Goal: Information Seeking & Learning: Learn about a topic

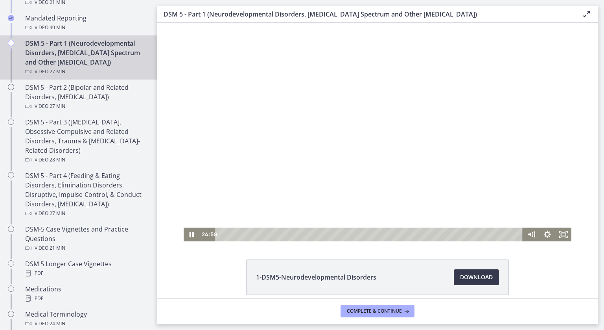
click at [548, 153] on div at bounding box center [378, 132] width 388 height 218
click at [556, 195] on div at bounding box center [378, 132] width 388 height 218
click at [189, 236] on icon "Pause" at bounding box center [191, 234] width 19 height 17
click at [190, 236] on icon "Play Video" at bounding box center [192, 234] width 4 height 6
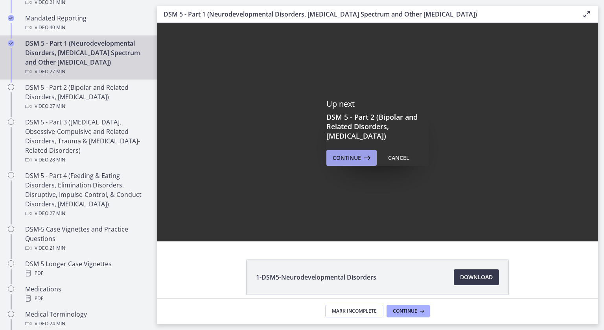
click at [356, 160] on span "Continue" at bounding box center [347, 157] width 28 height 9
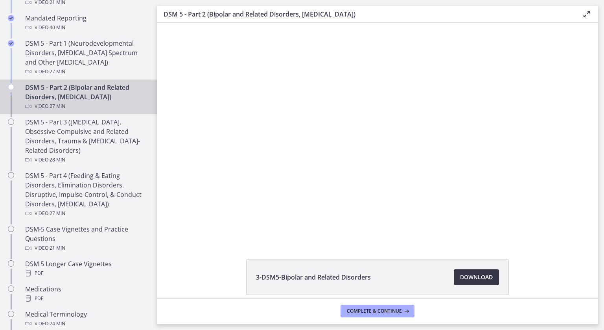
click at [479, 274] on span "Download Opens in a new window" at bounding box center [476, 276] width 33 height 9
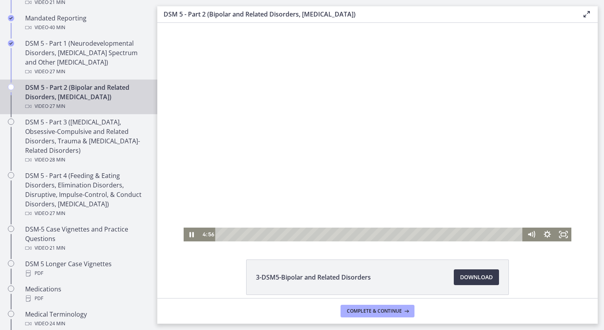
click at [229, 154] on div at bounding box center [378, 132] width 388 height 218
click at [190, 234] on icon "Play Video" at bounding box center [192, 234] width 5 height 7
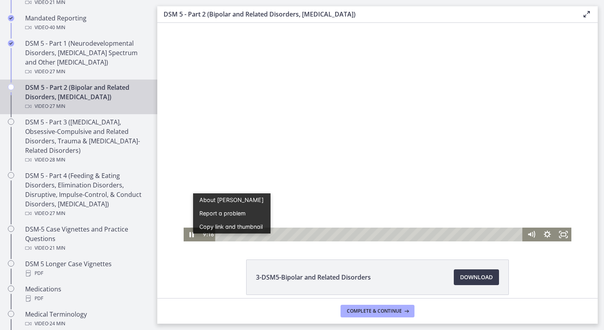
click at [344, 216] on div at bounding box center [378, 132] width 388 height 218
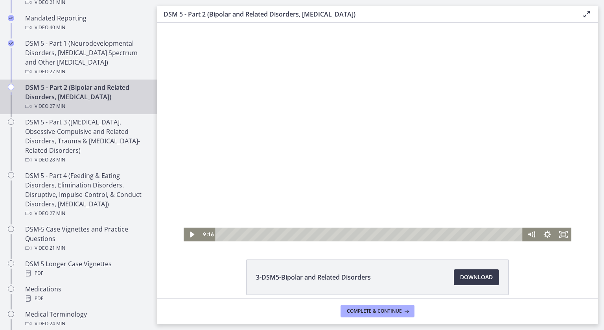
click at [389, 139] on div at bounding box center [378, 132] width 388 height 218
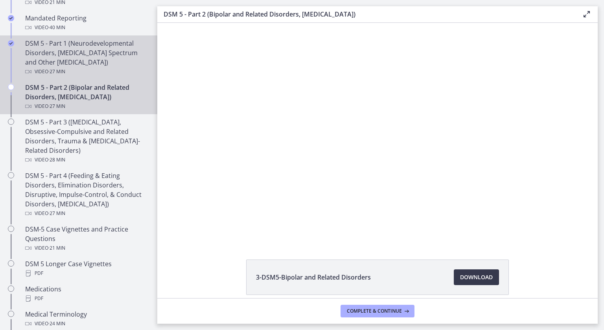
click at [110, 67] on div "Video · 27 min" at bounding box center [86, 71] width 123 height 9
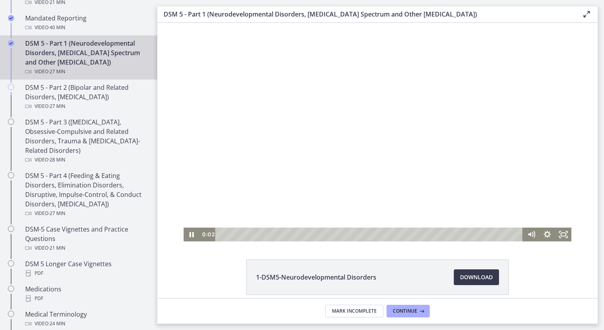
click at [240, 233] on div "Playbar" at bounding box center [370, 234] width 298 height 14
click at [253, 233] on div "3:03" at bounding box center [370, 234] width 298 height 14
click at [308, 234] on div "8:09" at bounding box center [370, 234] width 298 height 14
click at [415, 234] on div "18:05" at bounding box center [370, 234] width 298 height 14
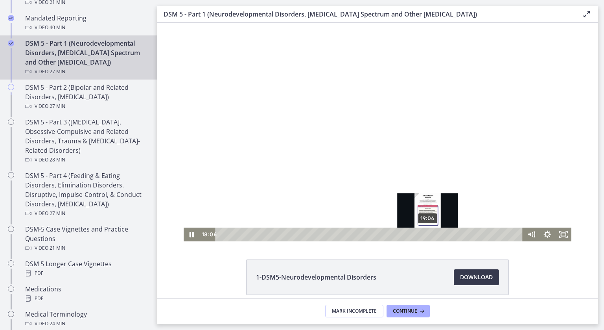
click at [425, 233] on div "19:04" at bounding box center [370, 234] width 298 height 14
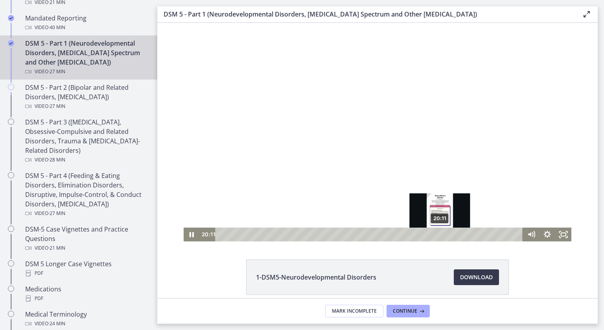
click at [437, 234] on div "20:11" at bounding box center [370, 234] width 298 height 14
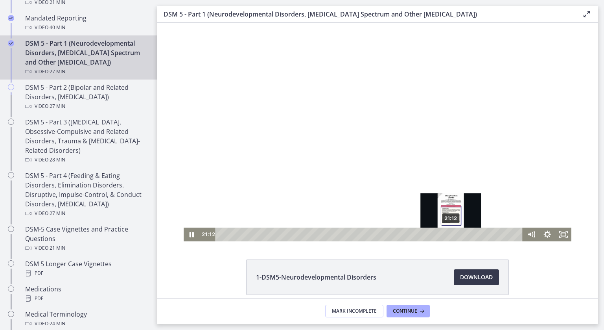
click at [448, 233] on div "21:12" at bounding box center [370, 234] width 298 height 14
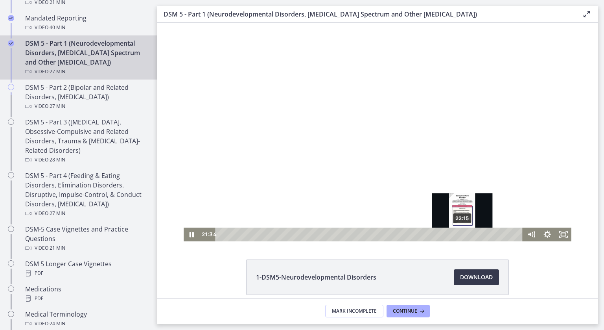
click at [460, 234] on div "22:15" at bounding box center [370, 234] width 298 height 14
click at [468, 236] on div "23:01" at bounding box center [370, 234] width 298 height 14
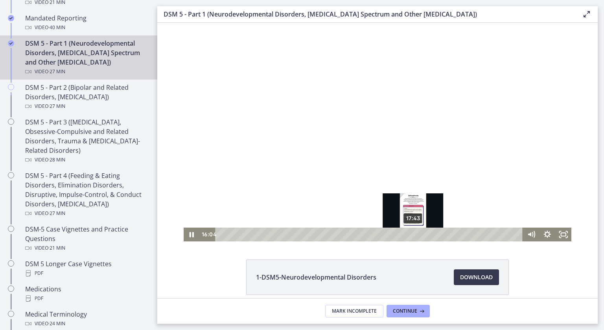
click at [411, 234] on div "17:43" at bounding box center [370, 234] width 298 height 14
click at [416, 235] on div "18:14" at bounding box center [370, 234] width 298 height 14
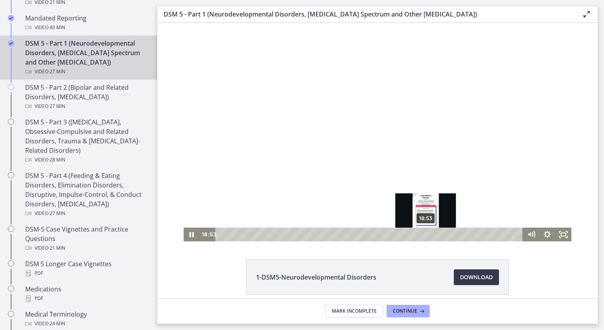
click at [423, 235] on div "18:53" at bounding box center [370, 234] width 298 height 14
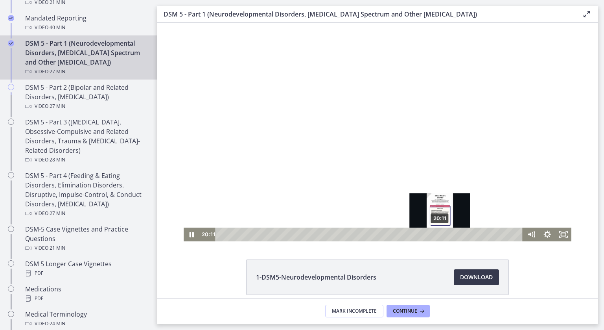
click at [437, 233] on div "20:11" at bounding box center [370, 234] width 298 height 14
click at [434, 234] on div "19:52" at bounding box center [370, 234] width 298 height 14
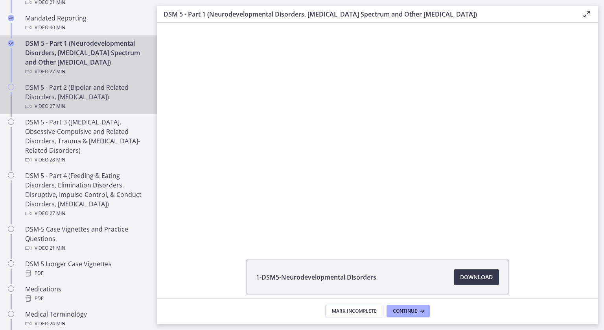
click at [93, 99] on div "DSM 5 - Part 2 (Bipolar and Related Disorders, [MEDICAL_DATA]) Video · 27 min" at bounding box center [86, 97] width 123 height 28
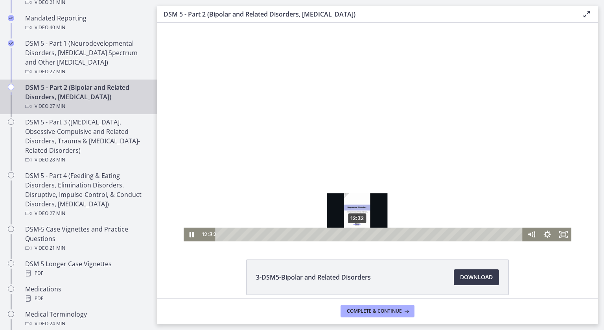
click at [354, 233] on div "12:32" at bounding box center [370, 234] width 298 height 14
click at [355, 75] on div at bounding box center [378, 132] width 388 height 218
click at [318, 103] on div at bounding box center [378, 132] width 388 height 218
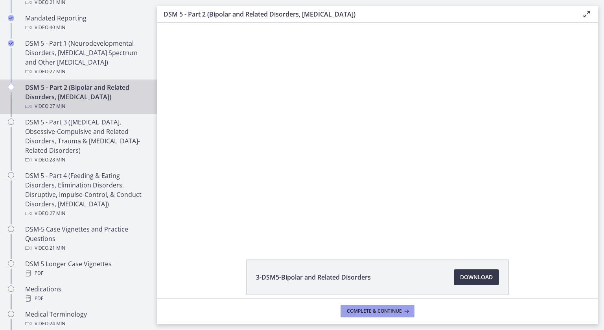
click at [383, 314] on span "Complete & continue" at bounding box center [374, 311] width 55 height 6
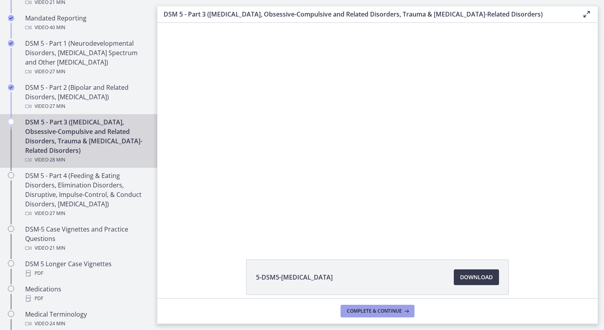
click at [383, 314] on span "Complete & continue" at bounding box center [374, 311] width 55 height 6
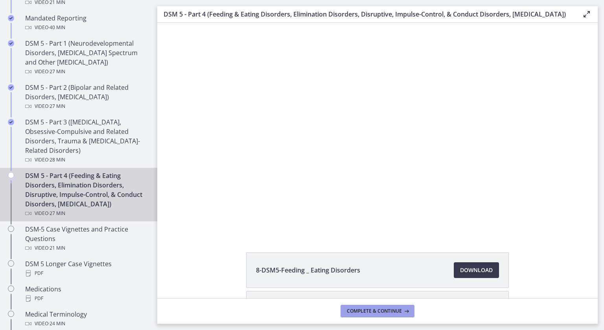
click at [383, 314] on span "Complete & continue" at bounding box center [374, 311] width 55 height 6
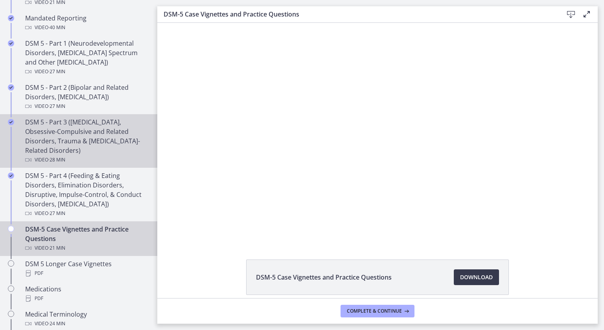
click at [111, 144] on div "DSM 5 - Part 3 ([MEDICAL_DATA], Obsessive-Compulsive and Related Disorders, Tra…" at bounding box center [86, 140] width 123 height 47
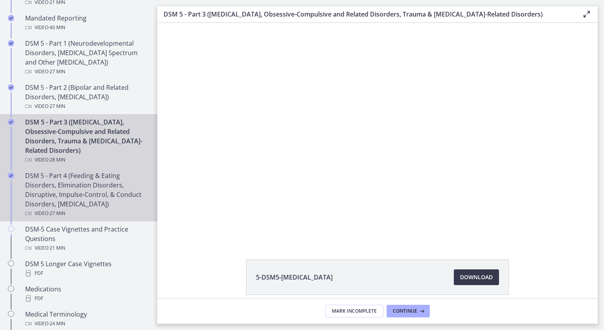
click at [11, 173] on icon "Completed" at bounding box center [11, 175] width 6 height 6
click at [60, 135] on div "DSM 5 - Part 3 ([MEDICAL_DATA], Obsessive-Compulsive and Related Disorders, Tra…" at bounding box center [86, 140] width 123 height 47
click at [73, 202] on div "DSM 5 - Part 4 (Feeding & Eating Disorders, Elimination Disorders, Disruptive, …" at bounding box center [86, 194] width 123 height 47
click at [67, 147] on div "DSM 5 - Part 3 ([MEDICAL_DATA], Obsessive-Compulsive and Related Disorders, Tra…" at bounding box center [86, 140] width 123 height 47
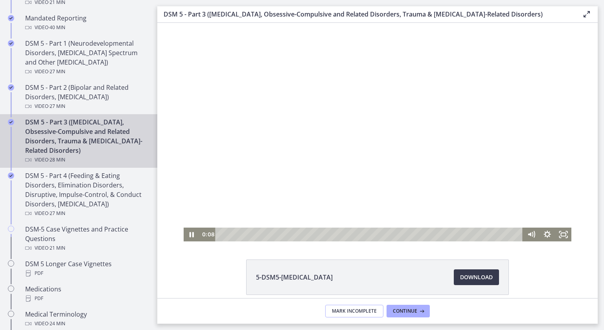
click at [340, 309] on span "Mark Incomplete" at bounding box center [354, 311] width 45 height 6
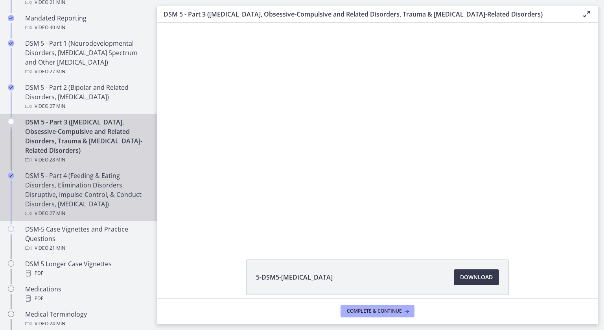
click at [78, 192] on div "DSM 5 - Part 4 (Feeding & Eating Disorders, Elimination Disorders, Disruptive, …" at bounding box center [86, 194] width 123 height 47
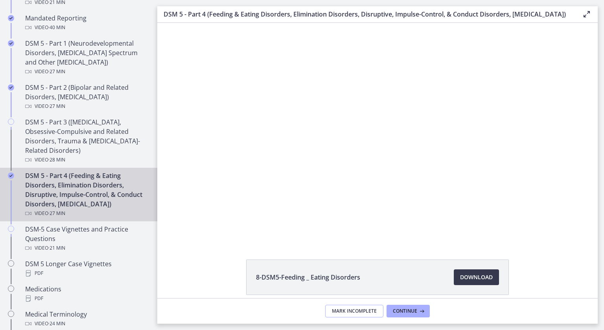
click at [334, 311] on span "Mark Incomplete" at bounding box center [354, 311] width 45 height 6
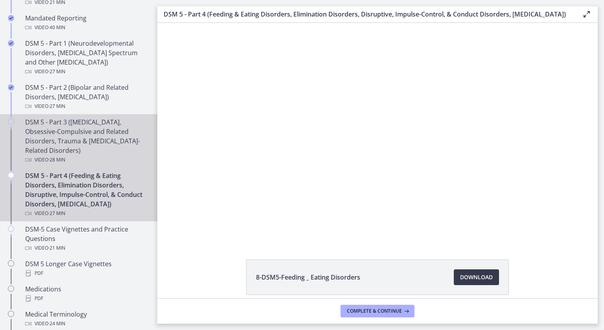
click at [102, 140] on div "DSM 5 - Part 3 ([MEDICAL_DATA], Obsessive-Compulsive and Related Disorders, Tra…" at bounding box center [86, 140] width 123 height 47
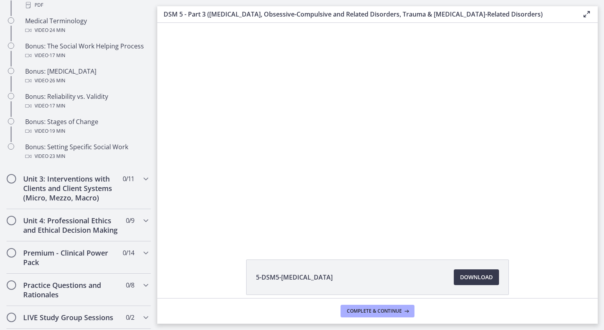
scroll to position [650, 0]
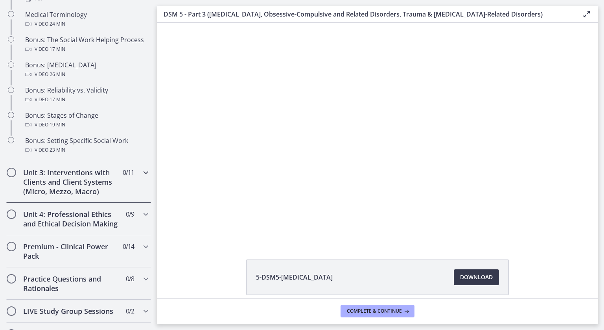
click at [141, 177] on icon "Chapters" at bounding box center [145, 172] width 9 height 9
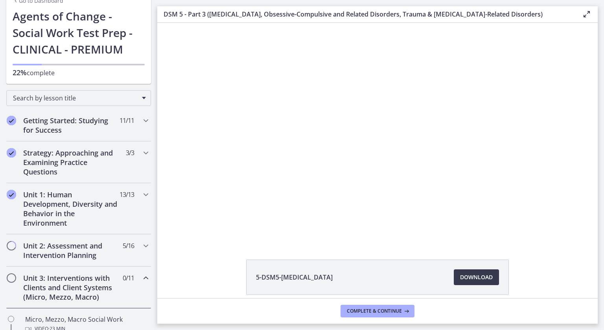
scroll to position [29, 0]
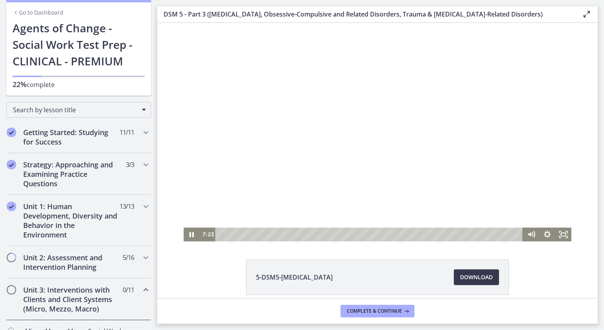
click at [336, 175] on div at bounding box center [378, 132] width 388 height 218
click at [337, 176] on div at bounding box center [378, 132] width 388 height 218
click at [364, 194] on div at bounding box center [378, 132] width 388 height 218
click at [323, 132] on div at bounding box center [378, 132] width 388 height 218
click at [312, 147] on div at bounding box center [378, 132] width 388 height 218
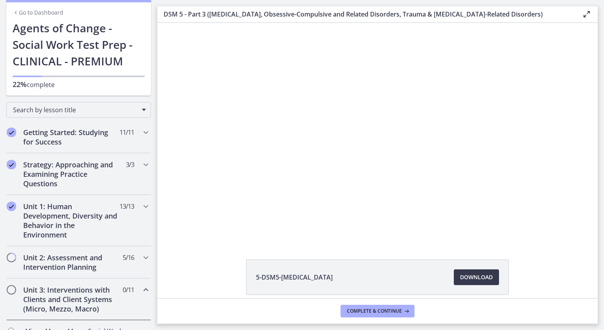
click at [312, 147] on div at bounding box center [378, 132] width 388 height 218
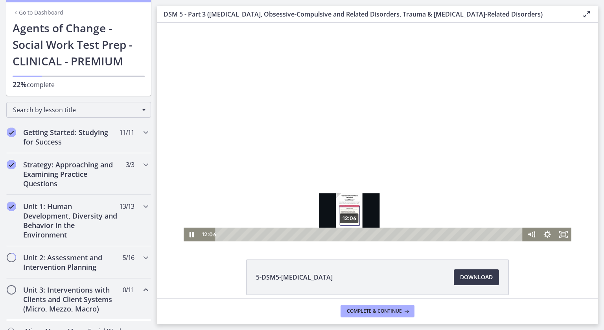
click at [347, 235] on div "12:06" at bounding box center [370, 234] width 298 height 14
click at [354, 233] on div "12:48" at bounding box center [370, 234] width 298 height 14
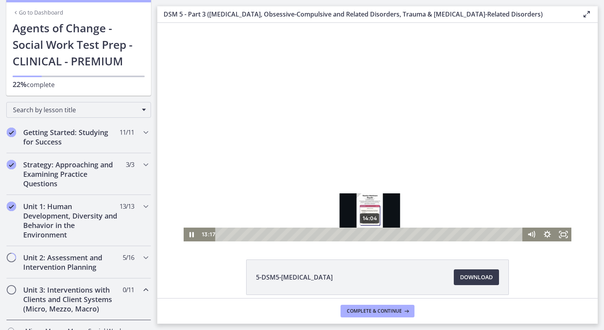
click at [367, 236] on div "14:04" at bounding box center [370, 234] width 298 height 14
click at [406, 176] on div at bounding box center [378, 132] width 388 height 218
click at [359, 236] on div "13:15" at bounding box center [370, 234] width 298 height 14
click at [372, 172] on div at bounding box center [378, 132] width 388 height 218
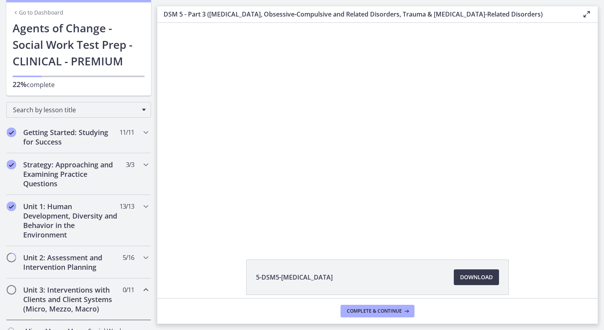
click at [470, 187] on div at bounding box center [378, 132] width 388 height 218
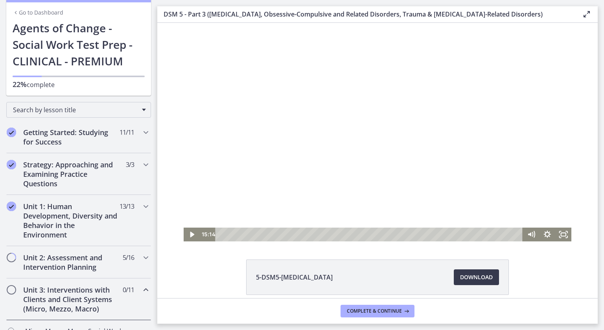
click at [471, 189] on div at bounding box center [378, 132] width 388 height 218
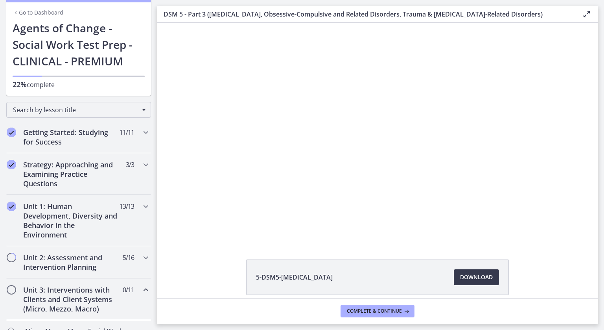
click at [471, 189] on div at bounding box center [378, 132] width 388 height 218
